Goal: Check status: Check status

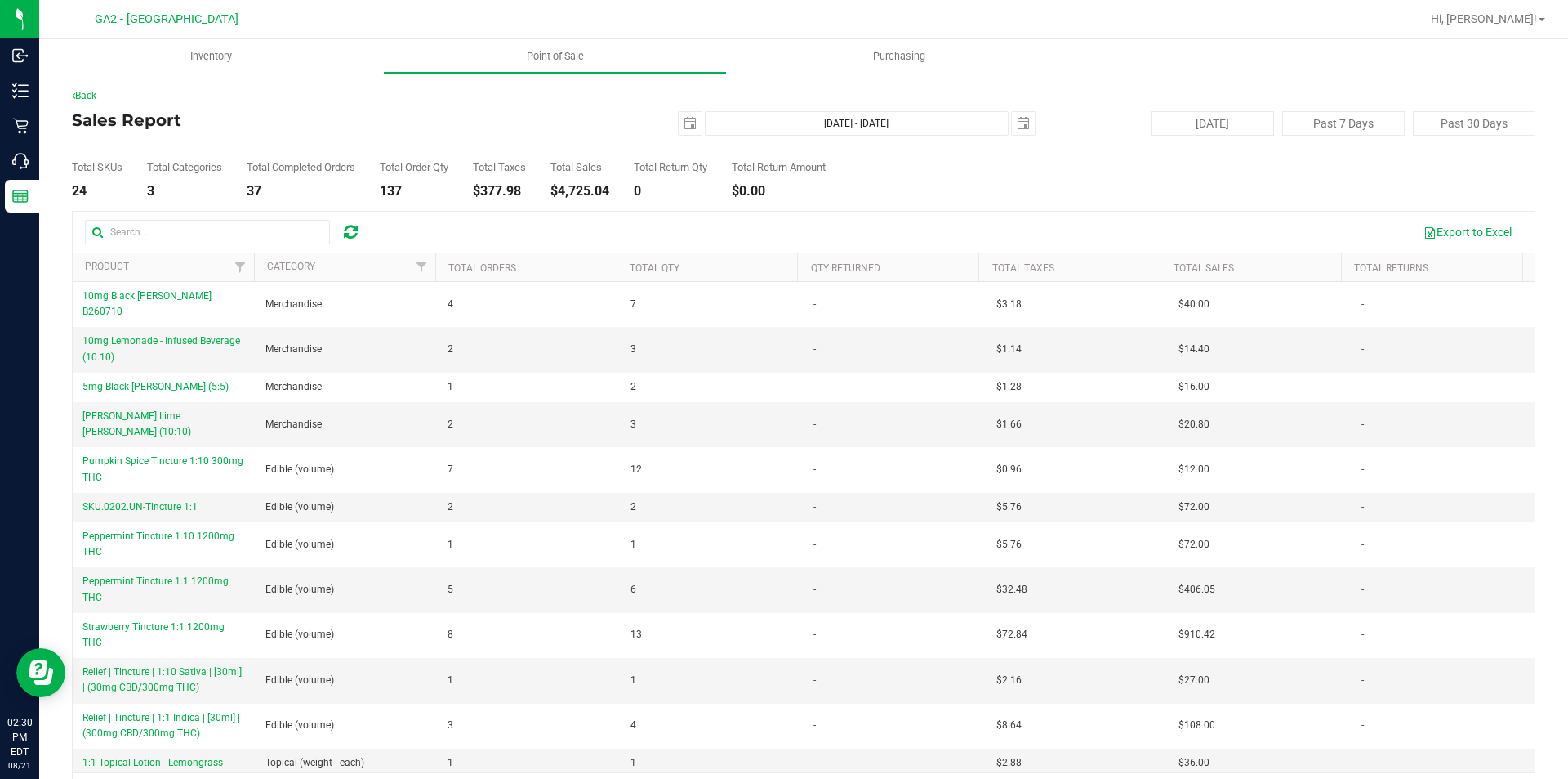
click at [851, 217] on div "Export to Excel" at bounding box center [803, 232] width 1462 height 41
drag, startPoint x: 675, startPoint y: 130, endPoint x: 659, endPoint y: 129, distance: 16.0
click at [659, 129] on div "2025-08-21 Aug 21, 2025 - Aug 21, 2025 2025-08-21" at bounding box center [797, 123] width 500 height 25
click at [689, 123] on span "select" at bounding box center [690, 123] width 23 height 23
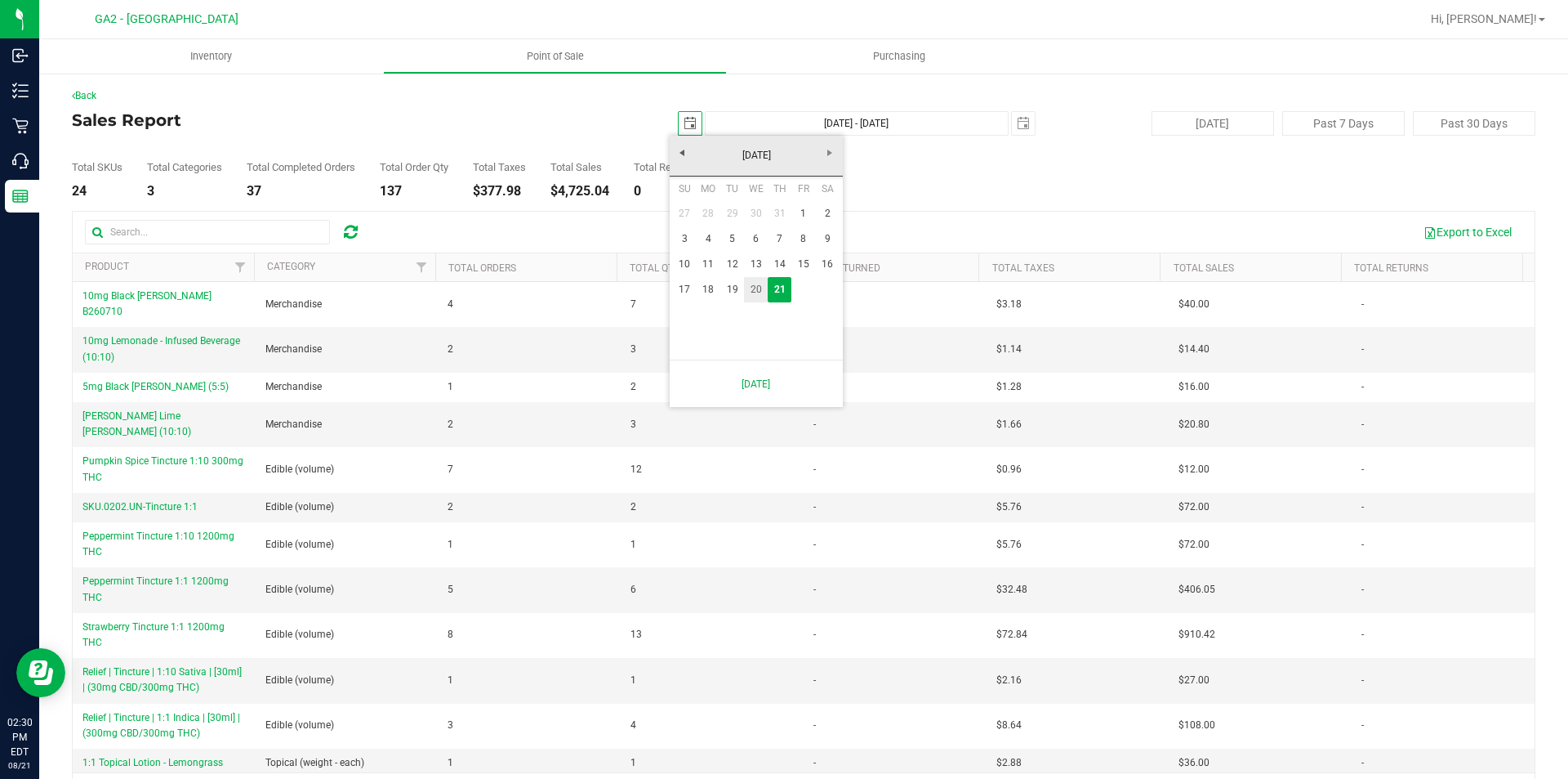
click at [761, 284] on link "20" at bounding box center [755, 290] width 24 height 26
type input "2025-08-20"
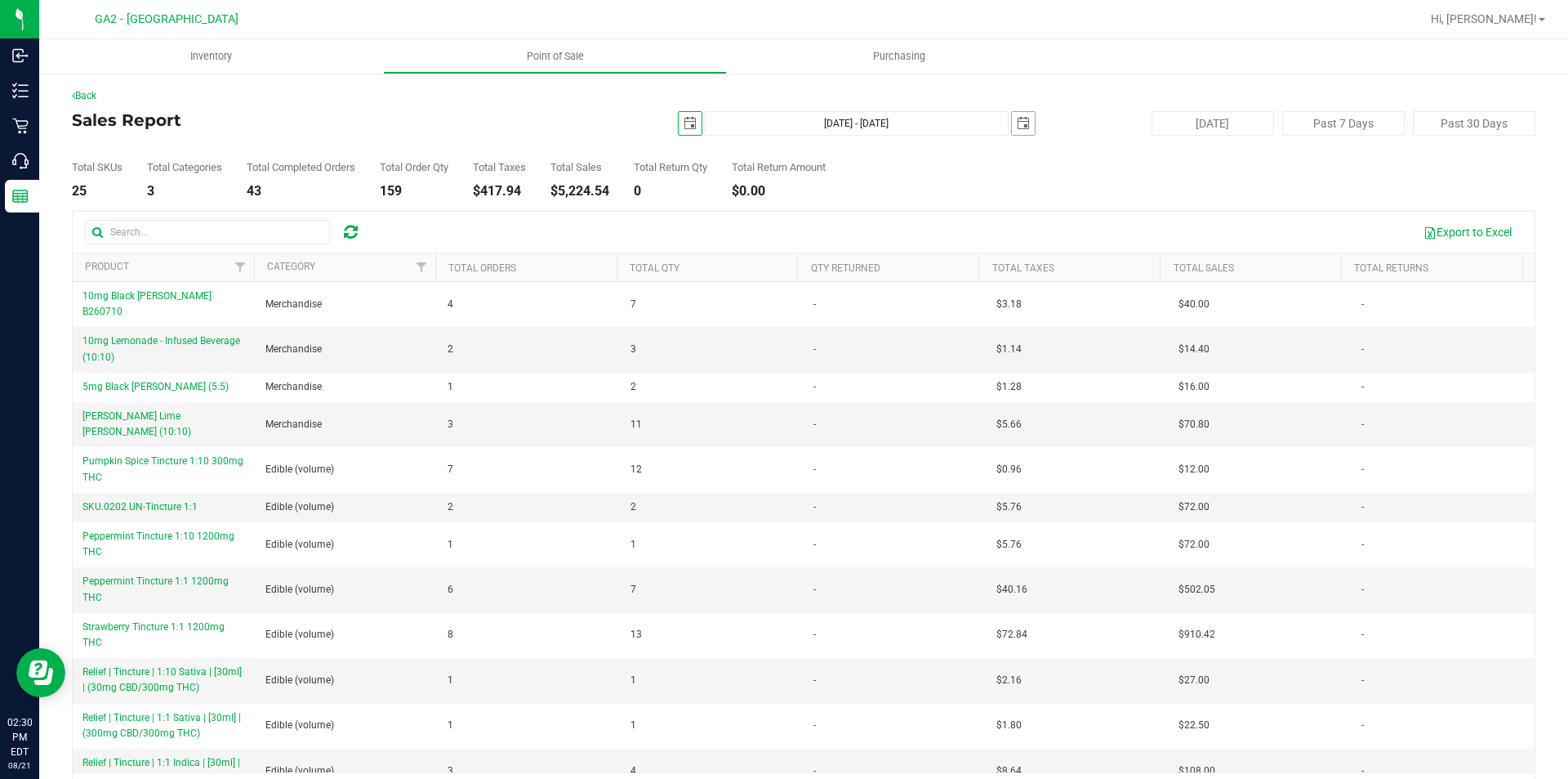
click at [1017, 127] on span "select" at bounding box center [1024, 123] width 13 height 13
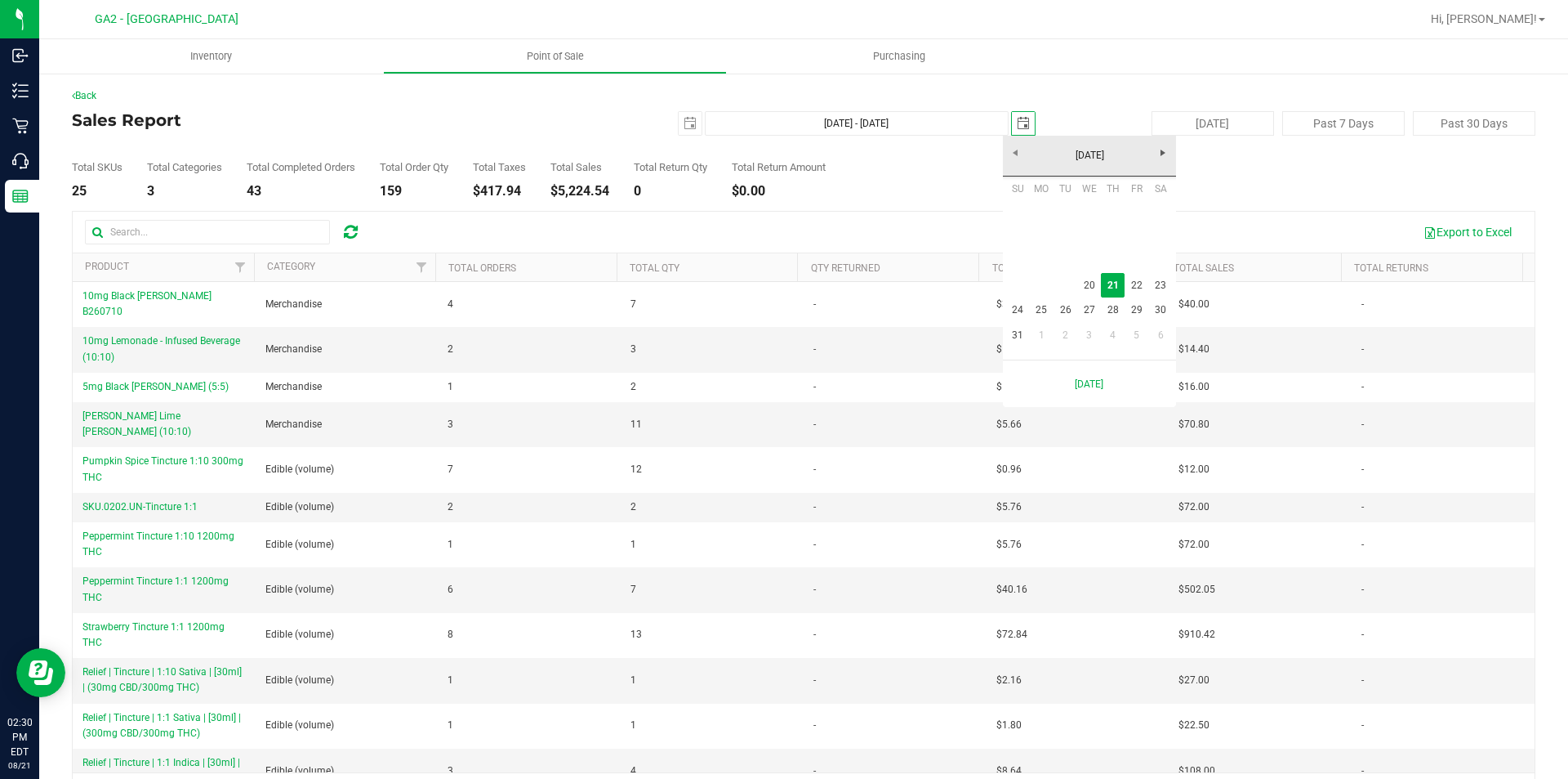
scroll to position [0, 41]
click at [1099, 277] on link "20" at bounding box center [1088, 285] width 24 height 26
type input "Aug 20, 2025 - Aug 20, 2025"
type input "2025-08-20"
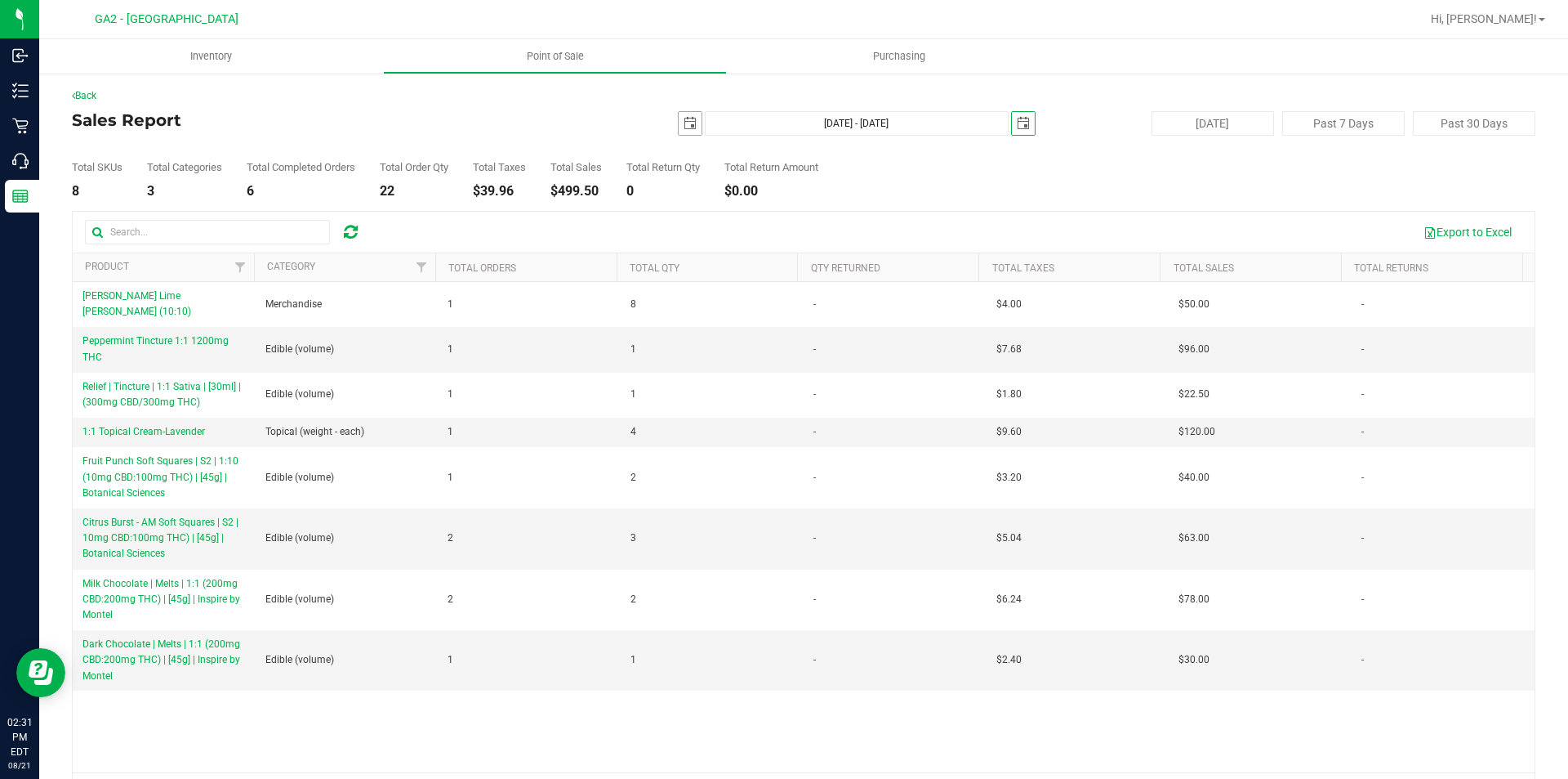
click at [690, 122] on span "select" at bounding box center [690, 123] width 23 height 23
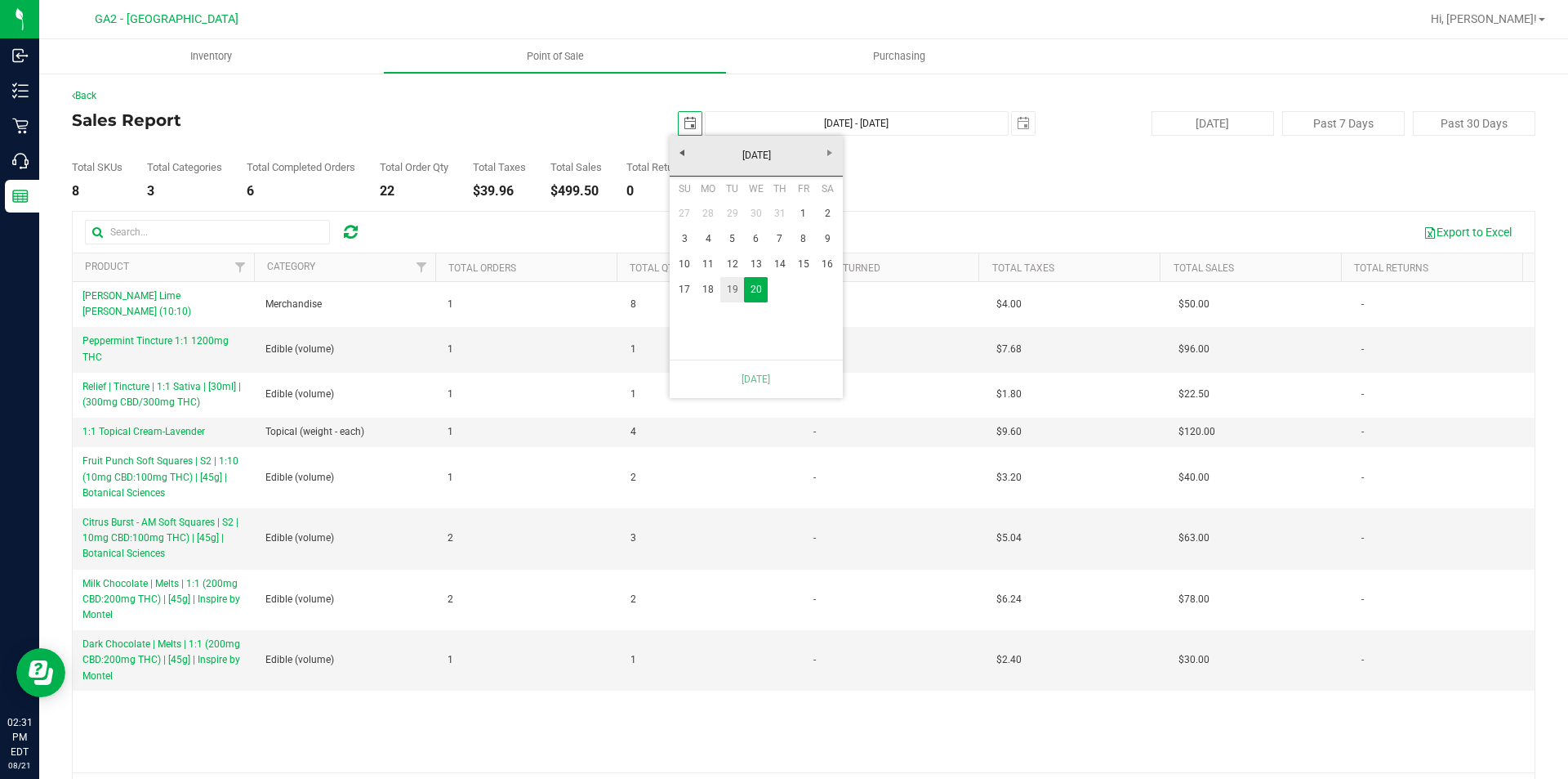
click at [739, 293] on link "19" at bounding box center [731, 290] width 24 height 26
type input "Aug 19, 2025 - Aug 20, 2025"
type input "2025-08-19"
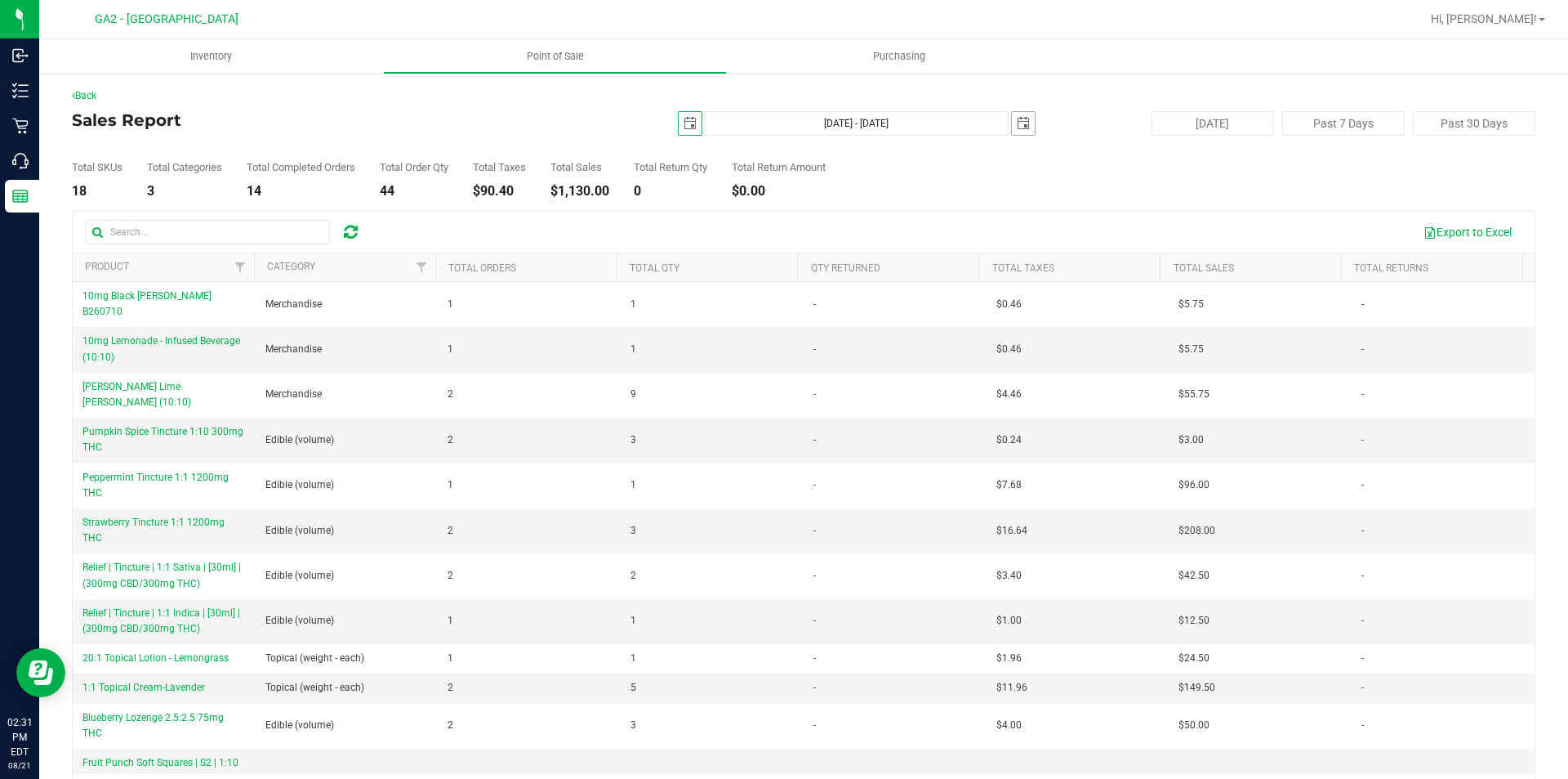
click at [1017, 125] on span "select" at bounding box center [1024, 123] width 13 height 13
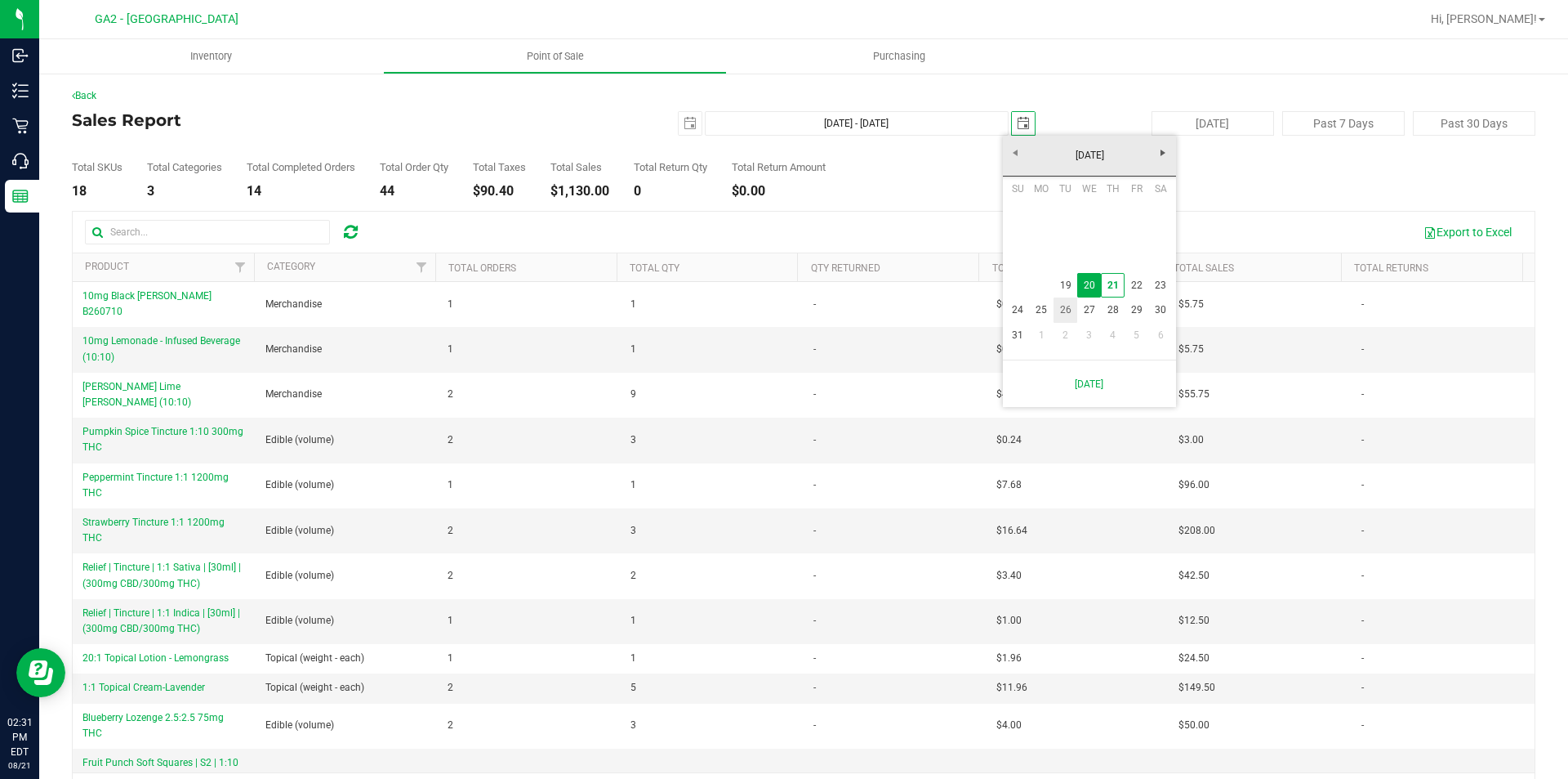
drag, startPoint x: 1076, startPoint y: 301, endPoint x: 1070, endPoint y: 294, distance: 9.2
click at [1070, 295] on tbody "19 20 21 22 23 24 25 26 27 28 29 30 31 1 2 3 4 5 6" at bounding box center [1089, 274] width 167 height 147
click at [1069, 291] on link "19" at bounding box center [1065, 285] width 24 height 26
type input "Aug 19, 2025 - Aug 19, 2025"
type input "2025-08-19"
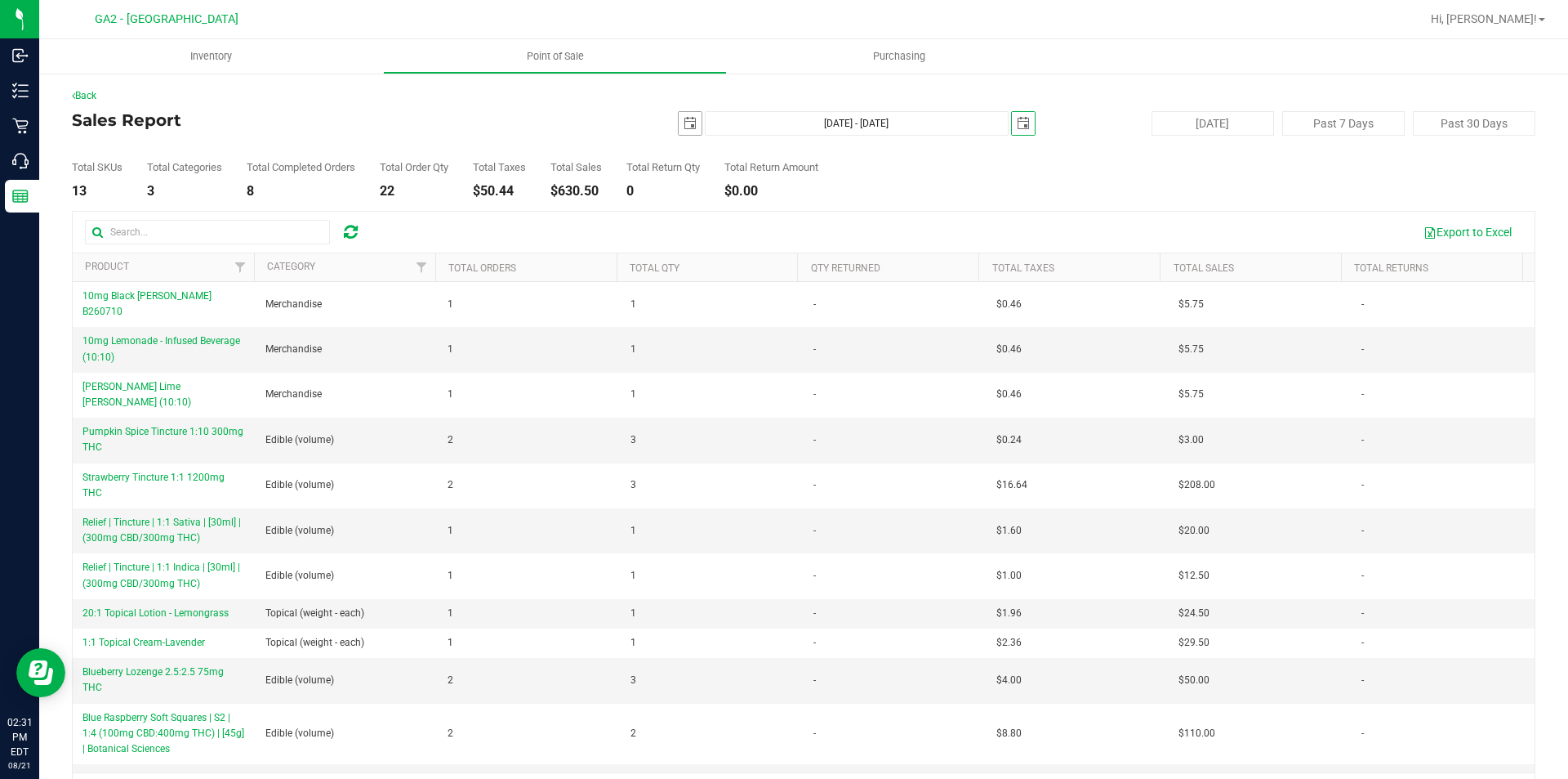
click at [678, 121] on span "select" at bounding box center [690, 123] width 23 height 23
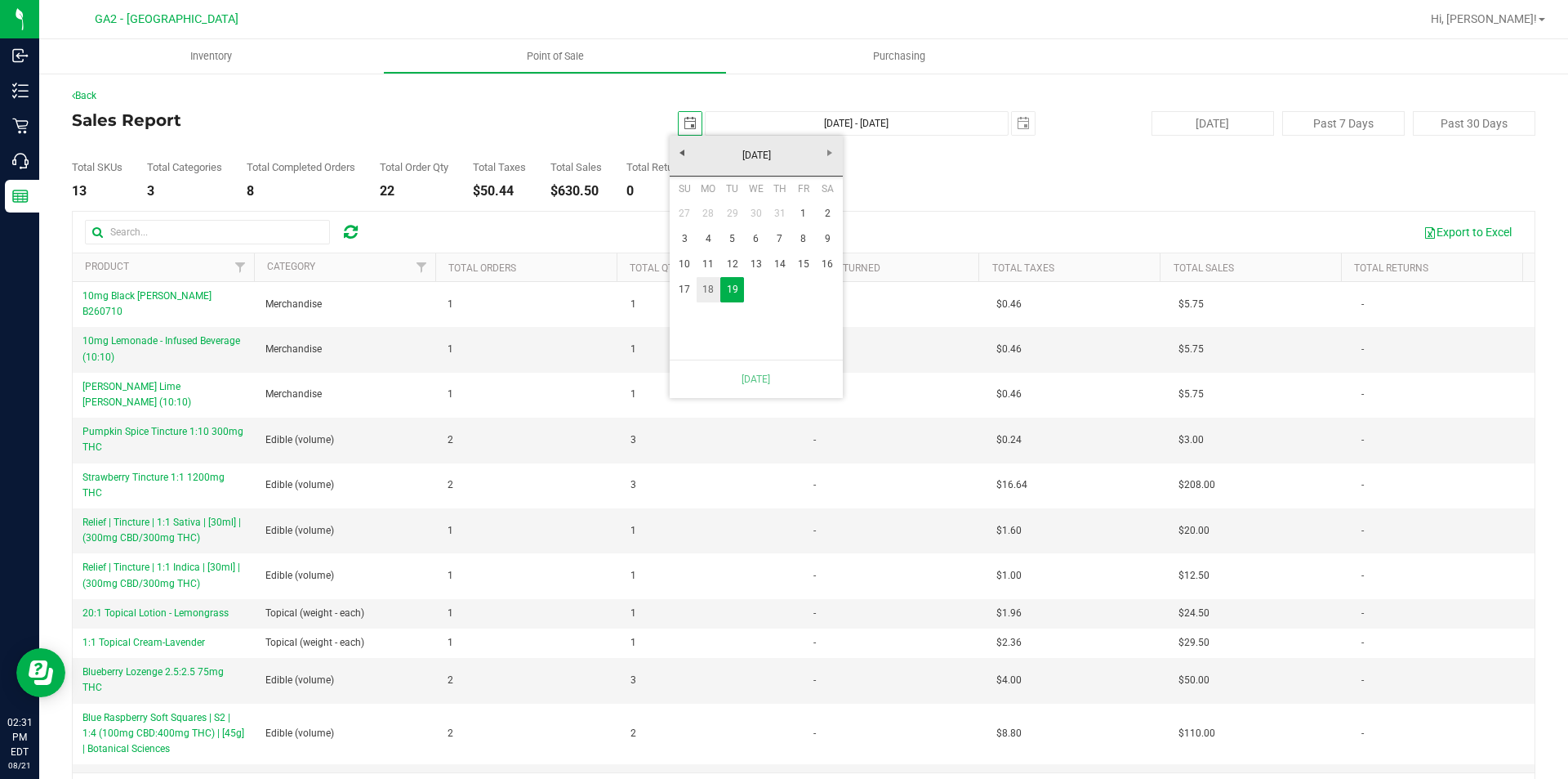
click at [706, 282] on link "18" at bounding box center [708, 290] width 24 height 26
type input "Aug 18, 2025 - Aug 19, 2025"
type input "2025-08-18"
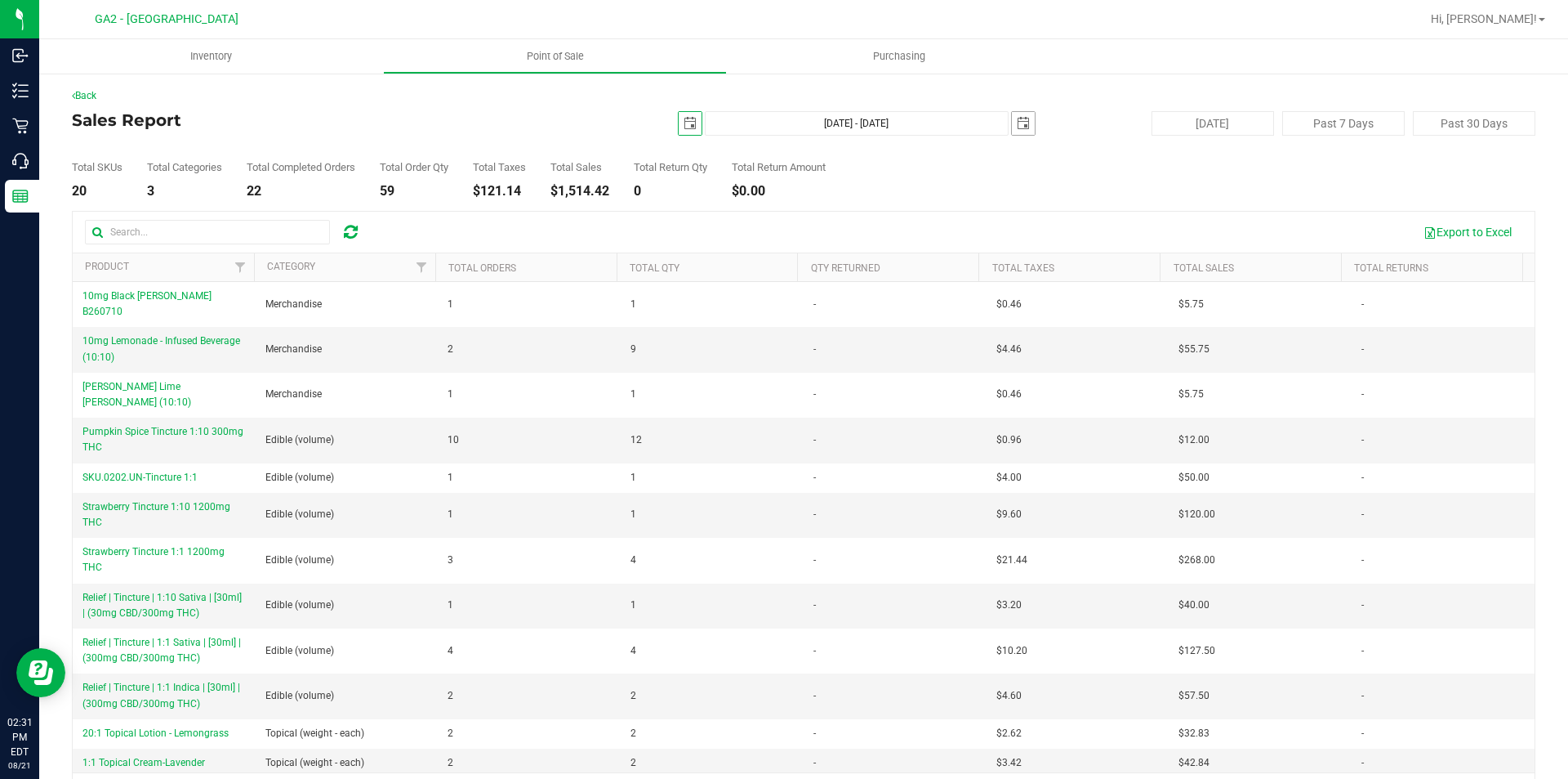
drag, startPoint x: 1018, startPoint y: 117, endPoint x: 1012, endPoint y: 131, distance: 15.2
click at [1017, 118] on span "select" at bounding box center [1024, 123] width 13 height 13
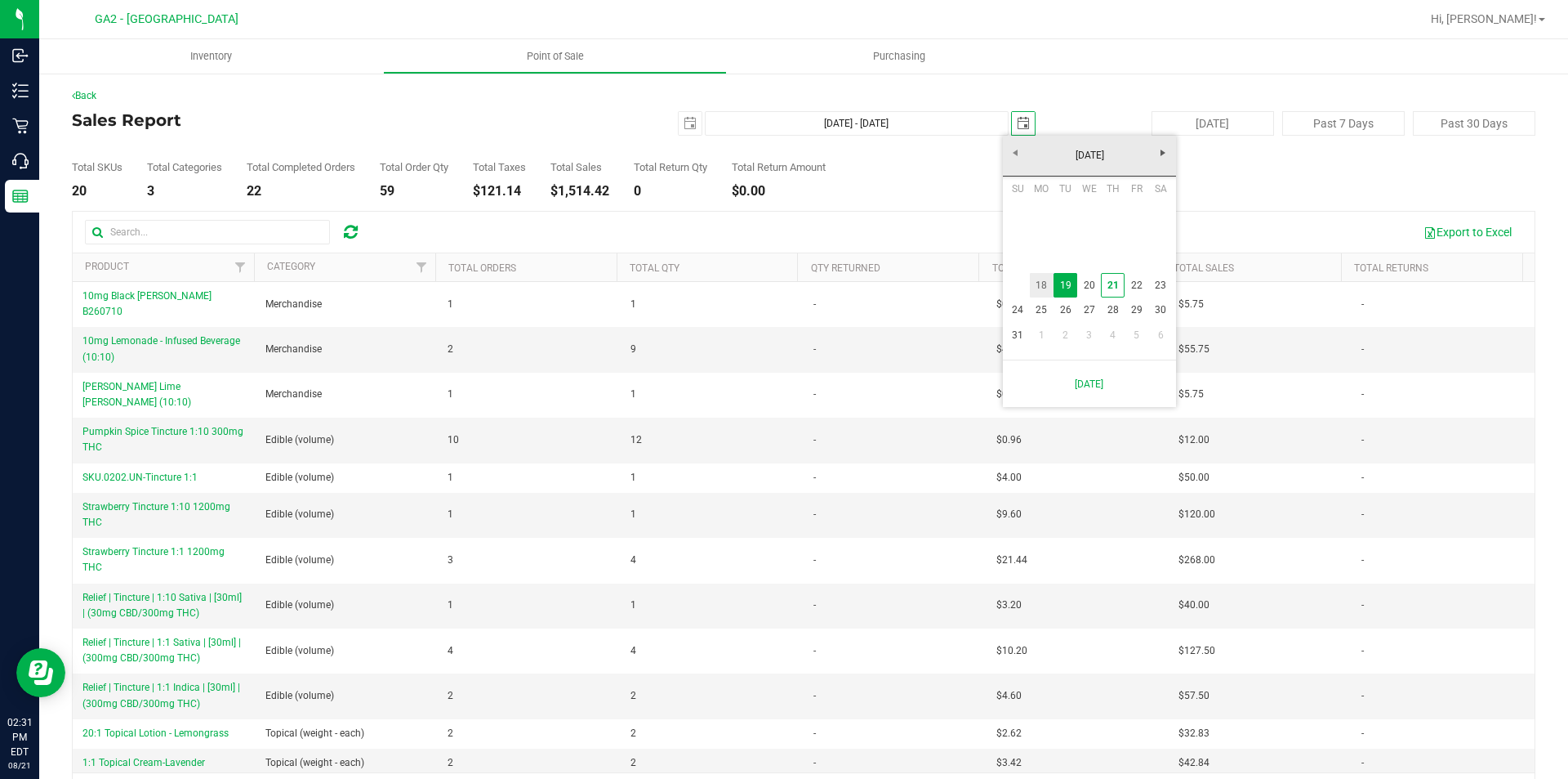
click at [1040, 284] on link "18" at bounding box center [1041, 285] width 24 height 26
type input "Aug 18, 2025 - Aug 18, 2025"
type input "2025-08-18"
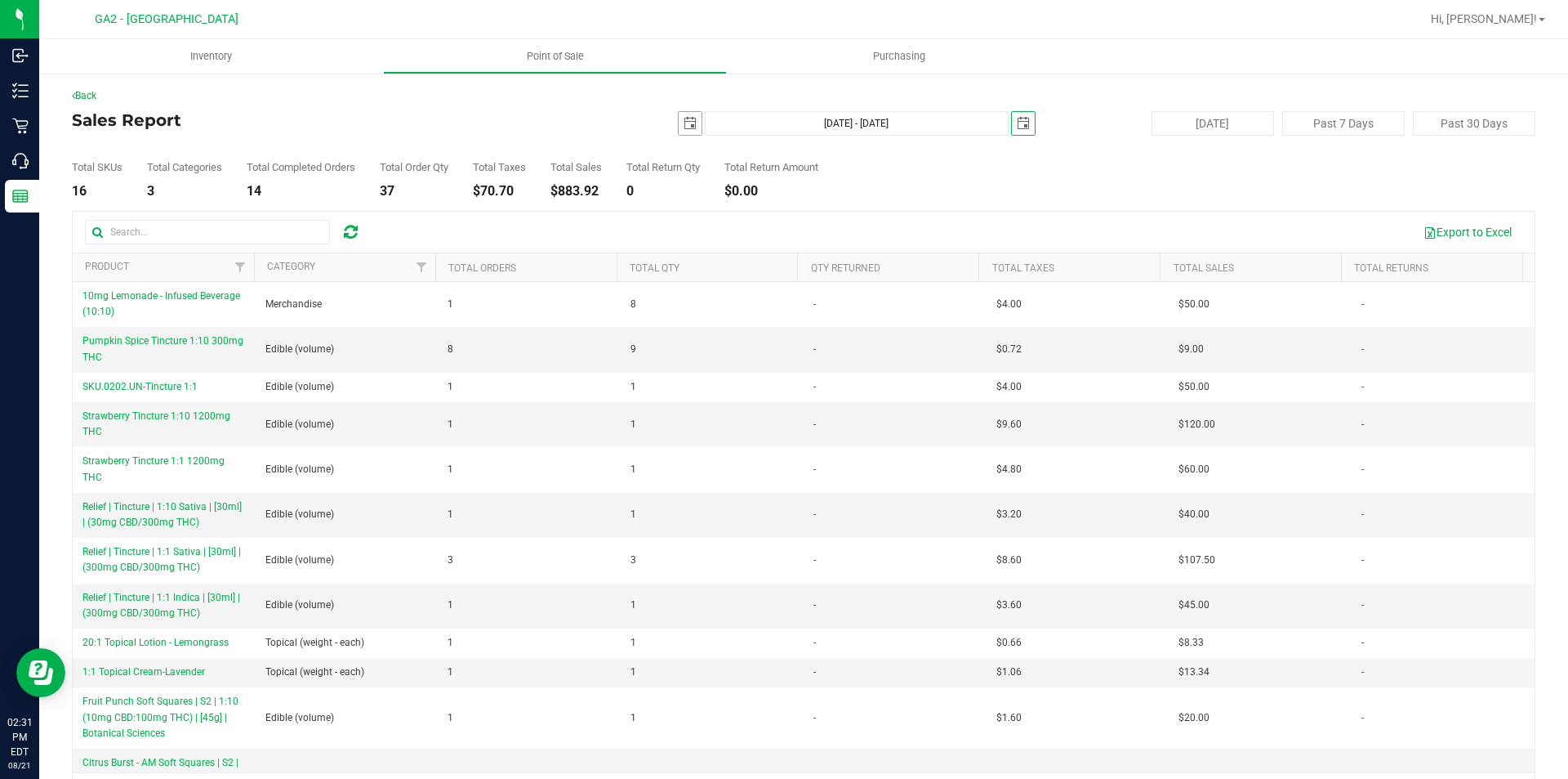
click at [687, 125] on span "select" at bounding box center [690, 123] width 13 height 13
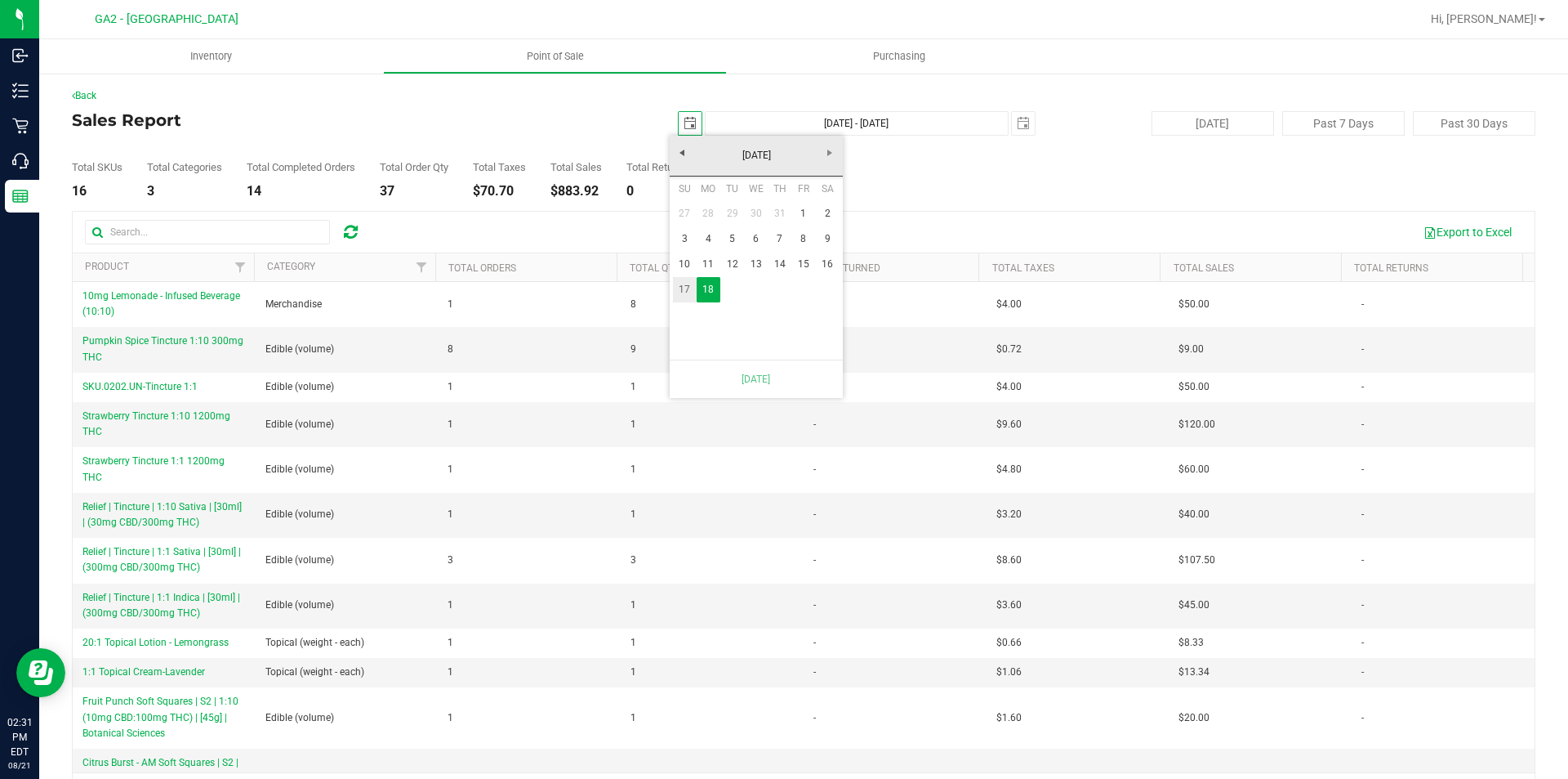
click at [682, 292] on link "17" at bounding box center [684, 290] width 24 height 26
type input "Aug 17, 2025 - Aug 18, 2025"
type input "2025-08-17"
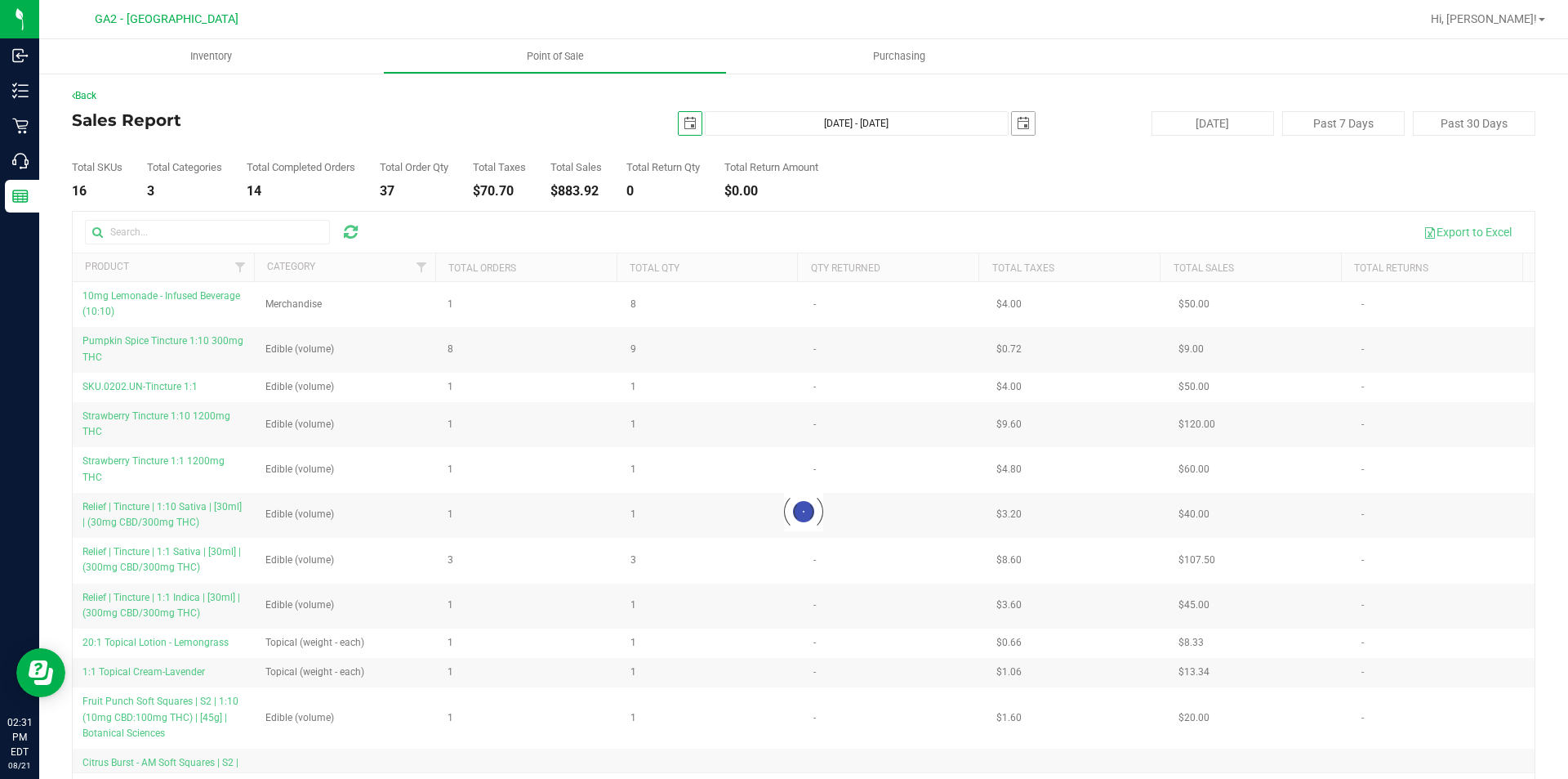
click at [1017, 122] on span "select" at bounding box center [1024, 123] width 13 height 13
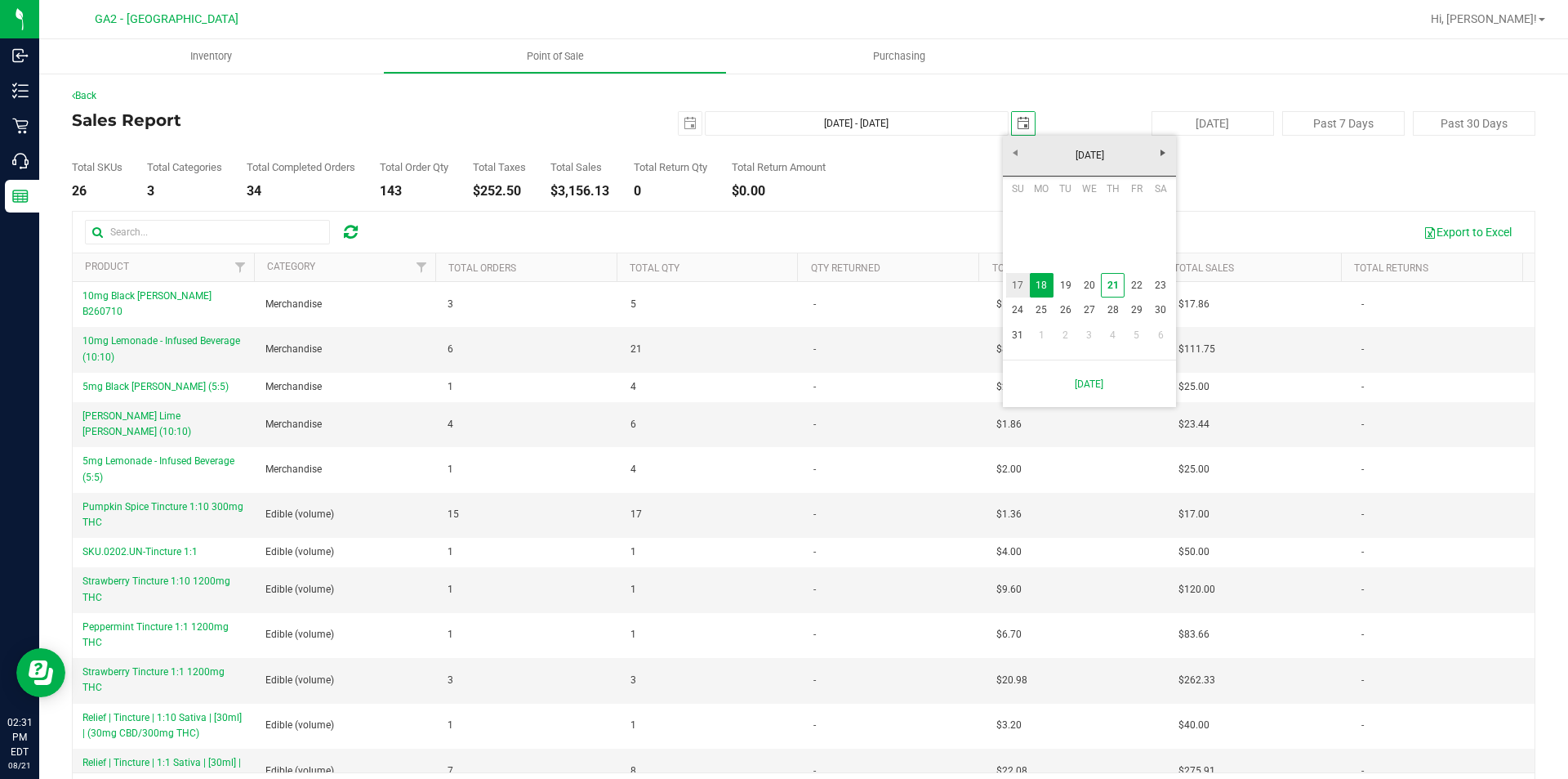
click at [1016, 289] on link "17" at bounding box center [1017, 285] width 24 height 26
type input "Aug 17, 2025 - Aug 17, 2025"
type input "2025-08-17"
